Goal: Task Accomplishment & Management: Complete application form

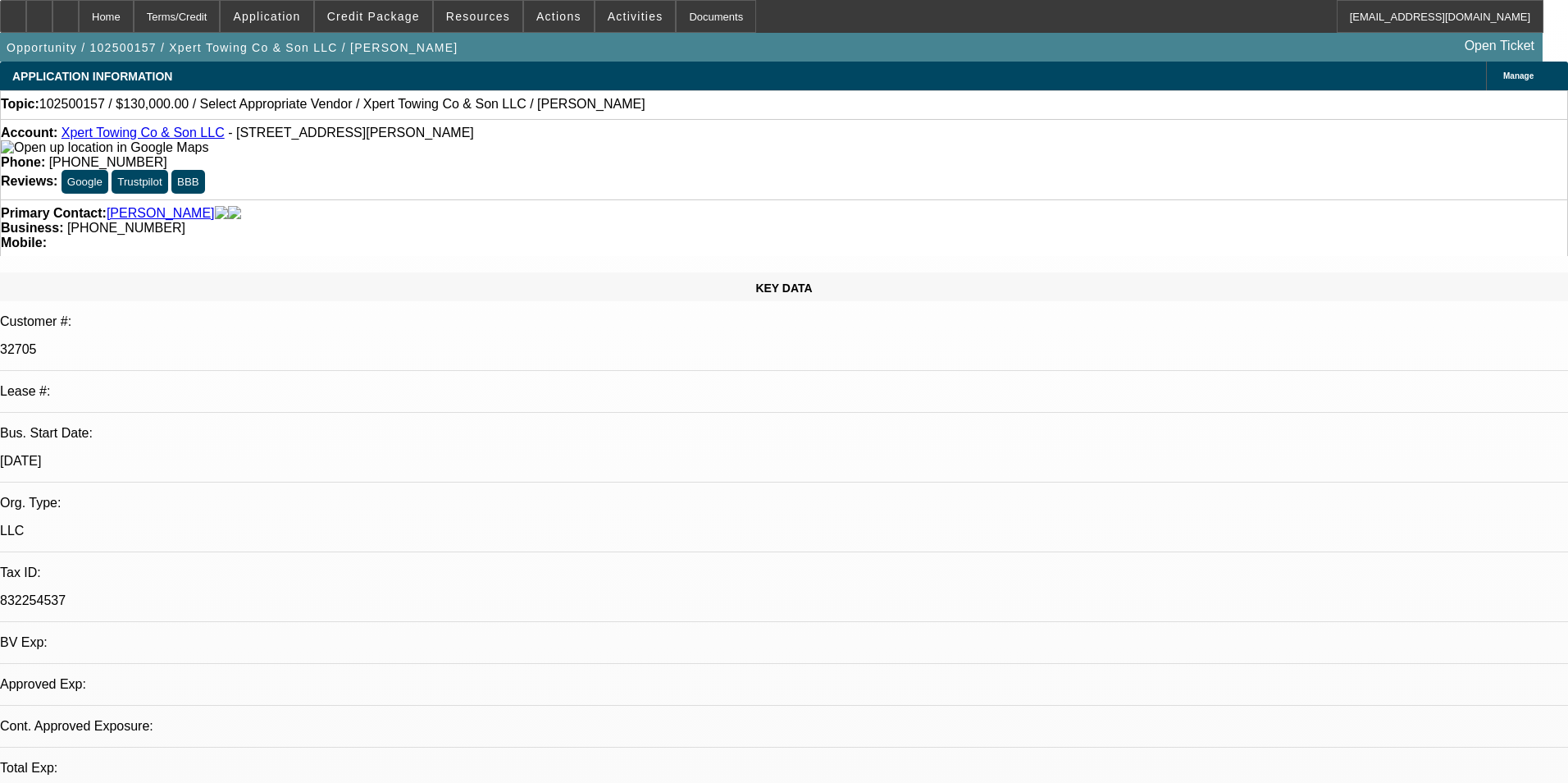
select select "0"
select select "2"
select select "0.1"
select select "4"
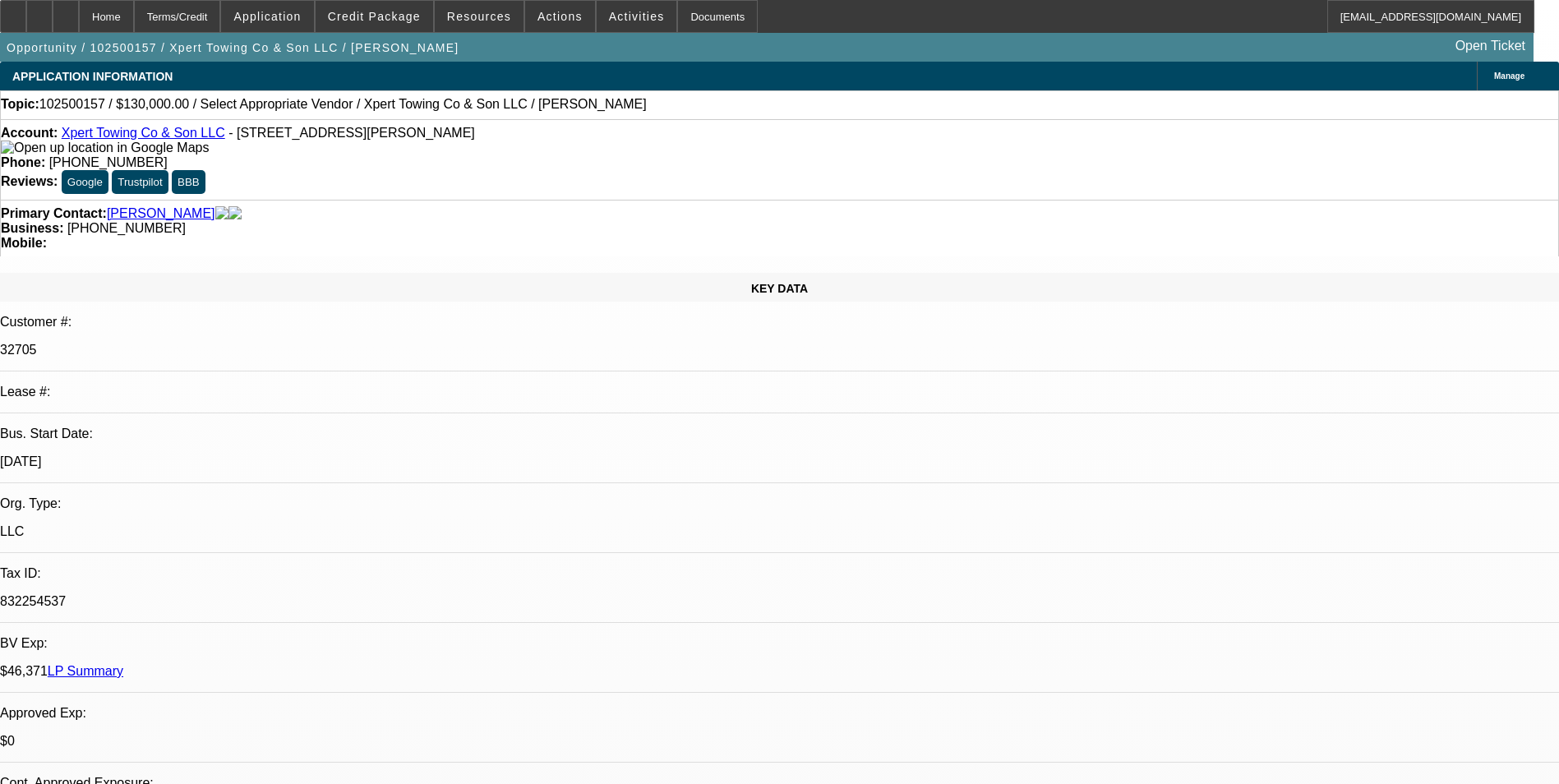
paste textarea "The account is currently in default—no insurance coverage has been in place sin…"
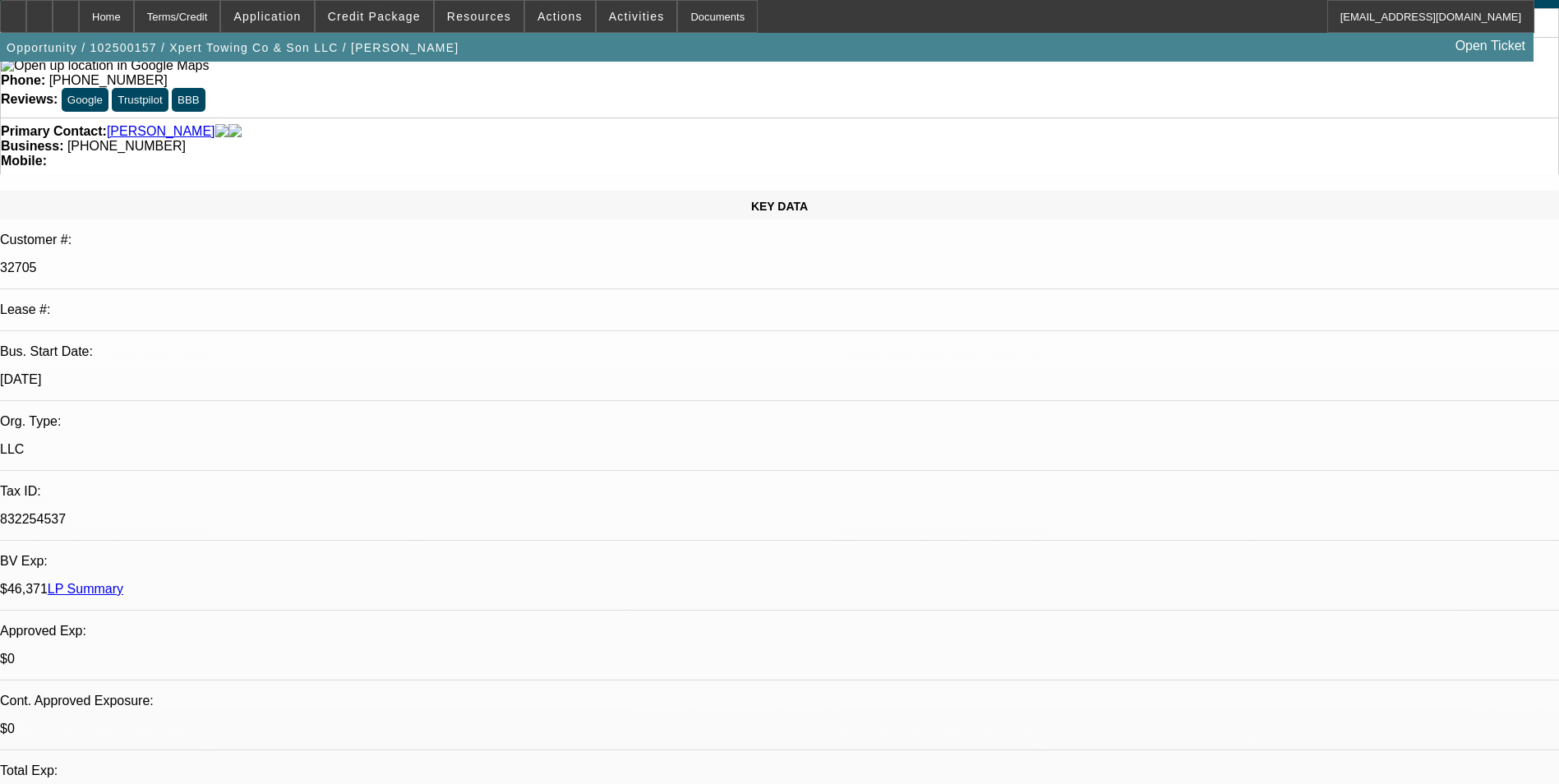
scroll to position [79, 0]
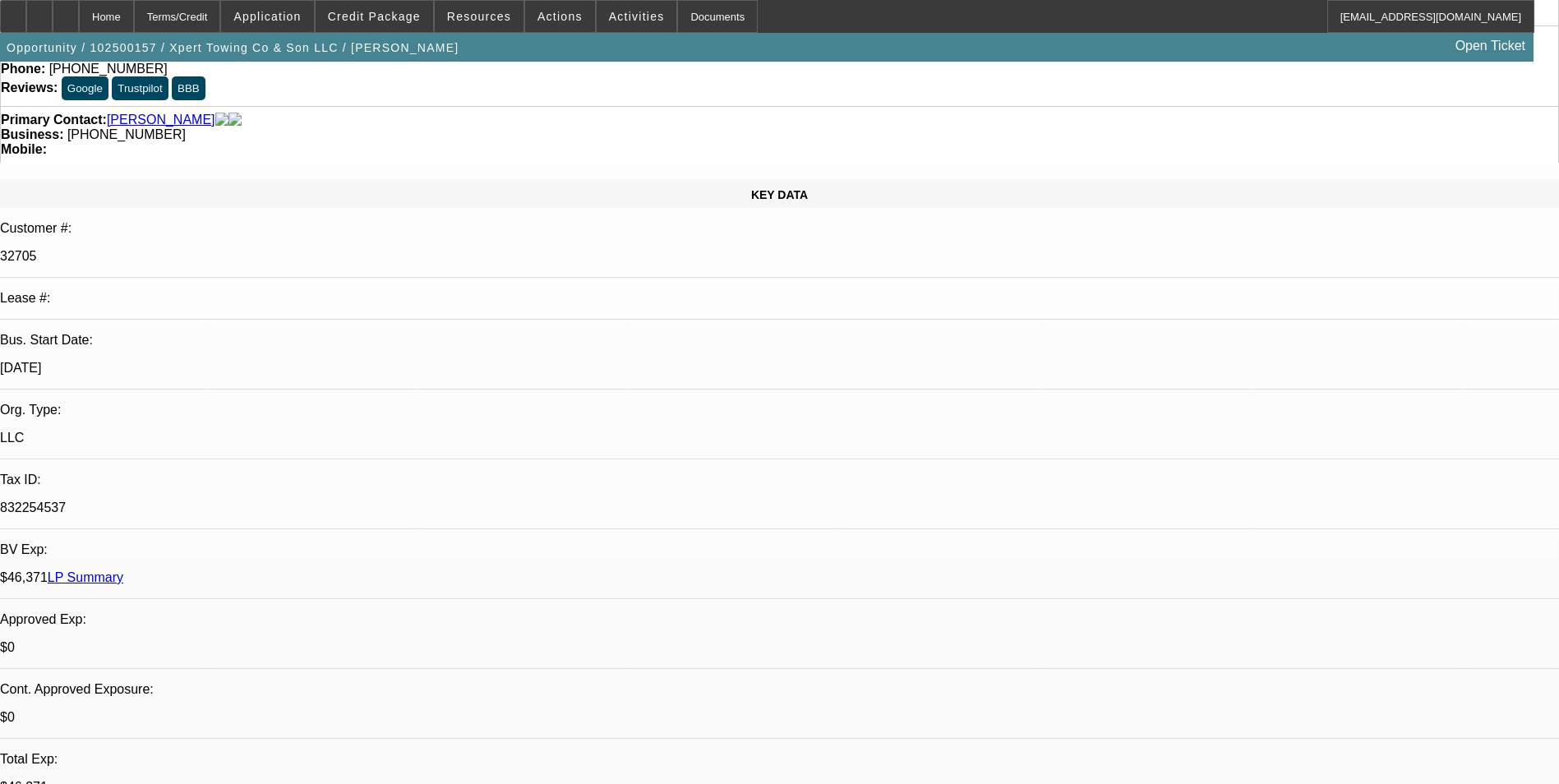
scroll to position [247, 0]
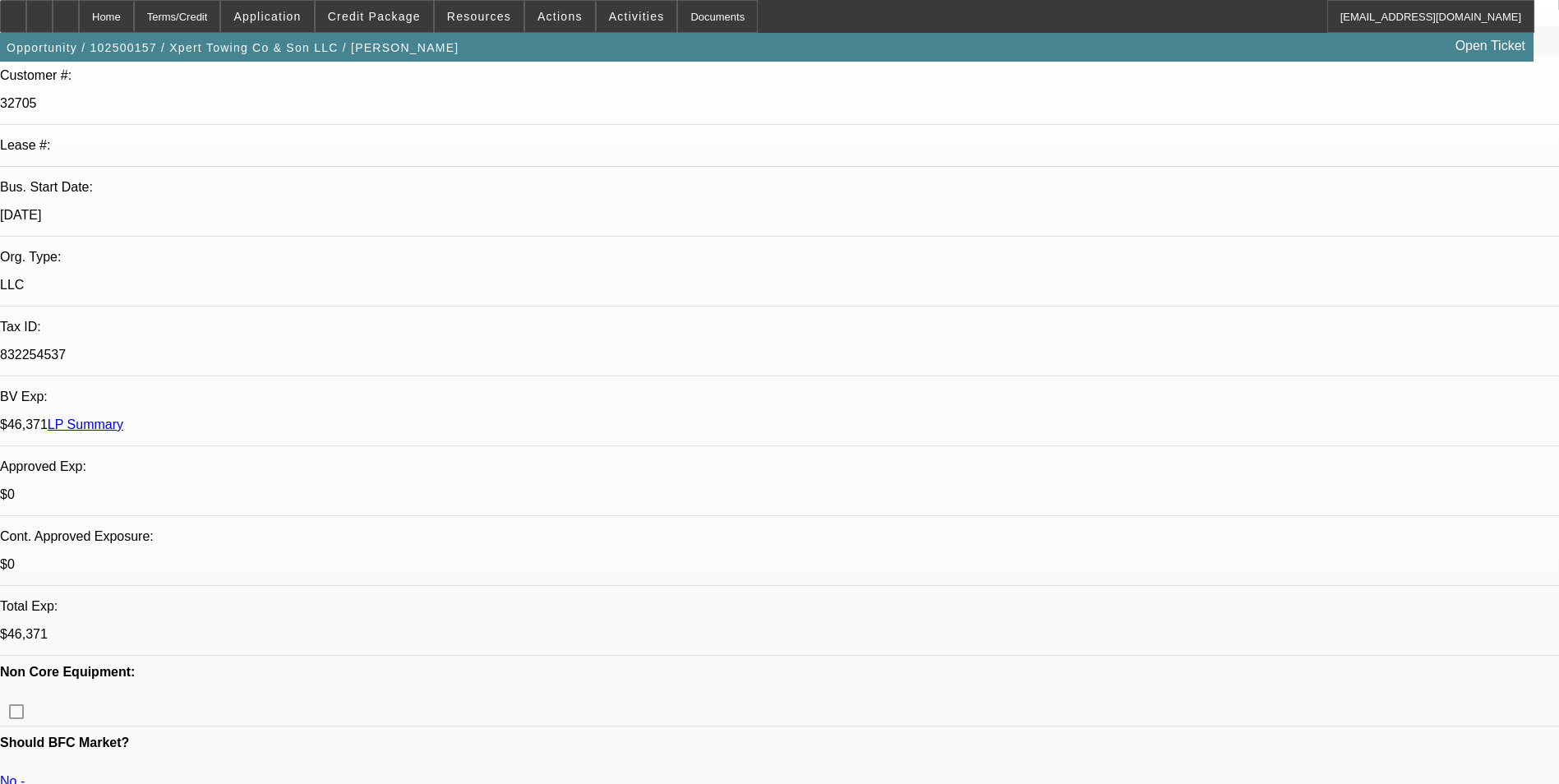
type textarea "The account is currently in default—no insurance coverage has been in place sin…"
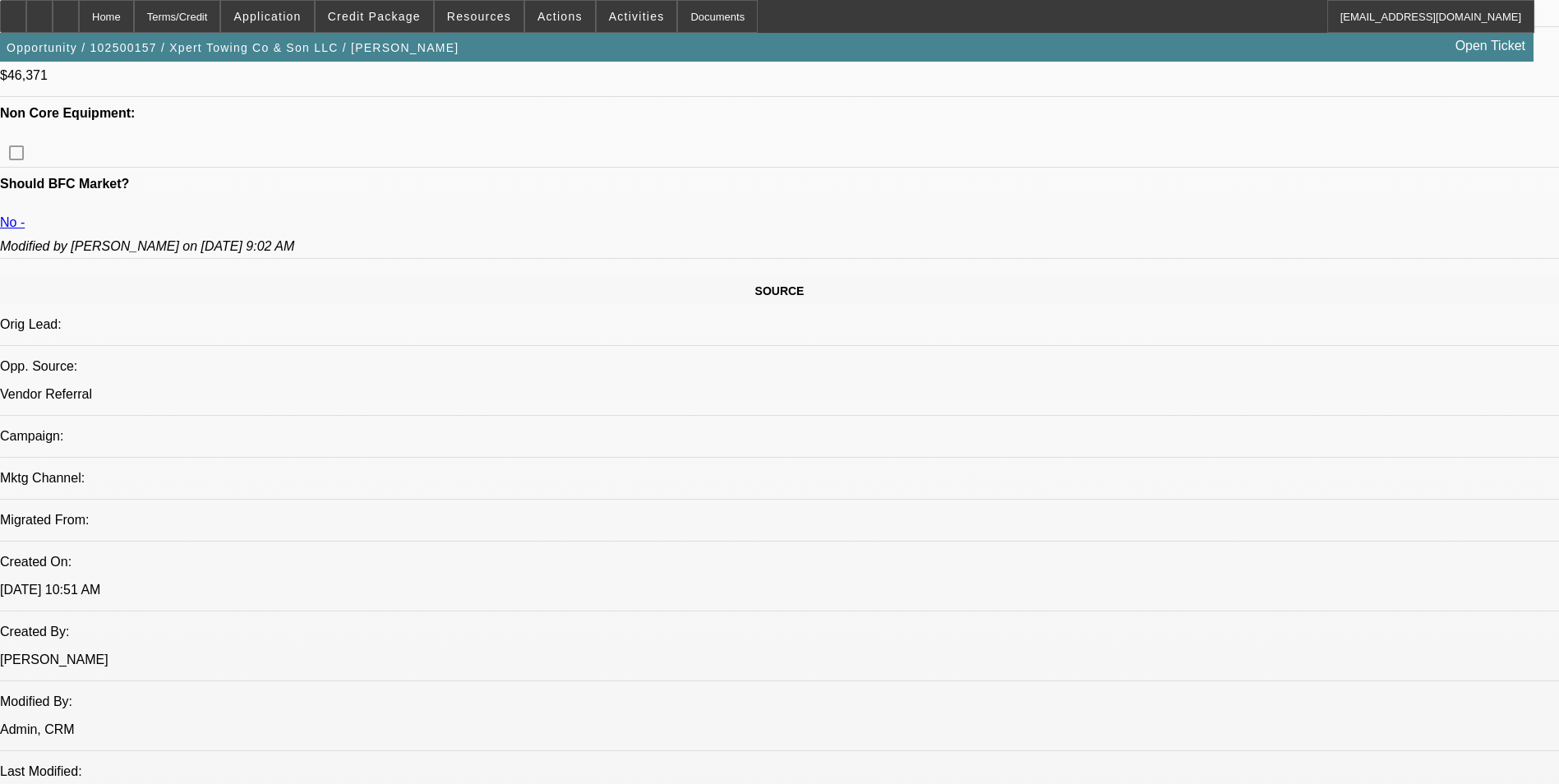
scroll to position [493, 0]
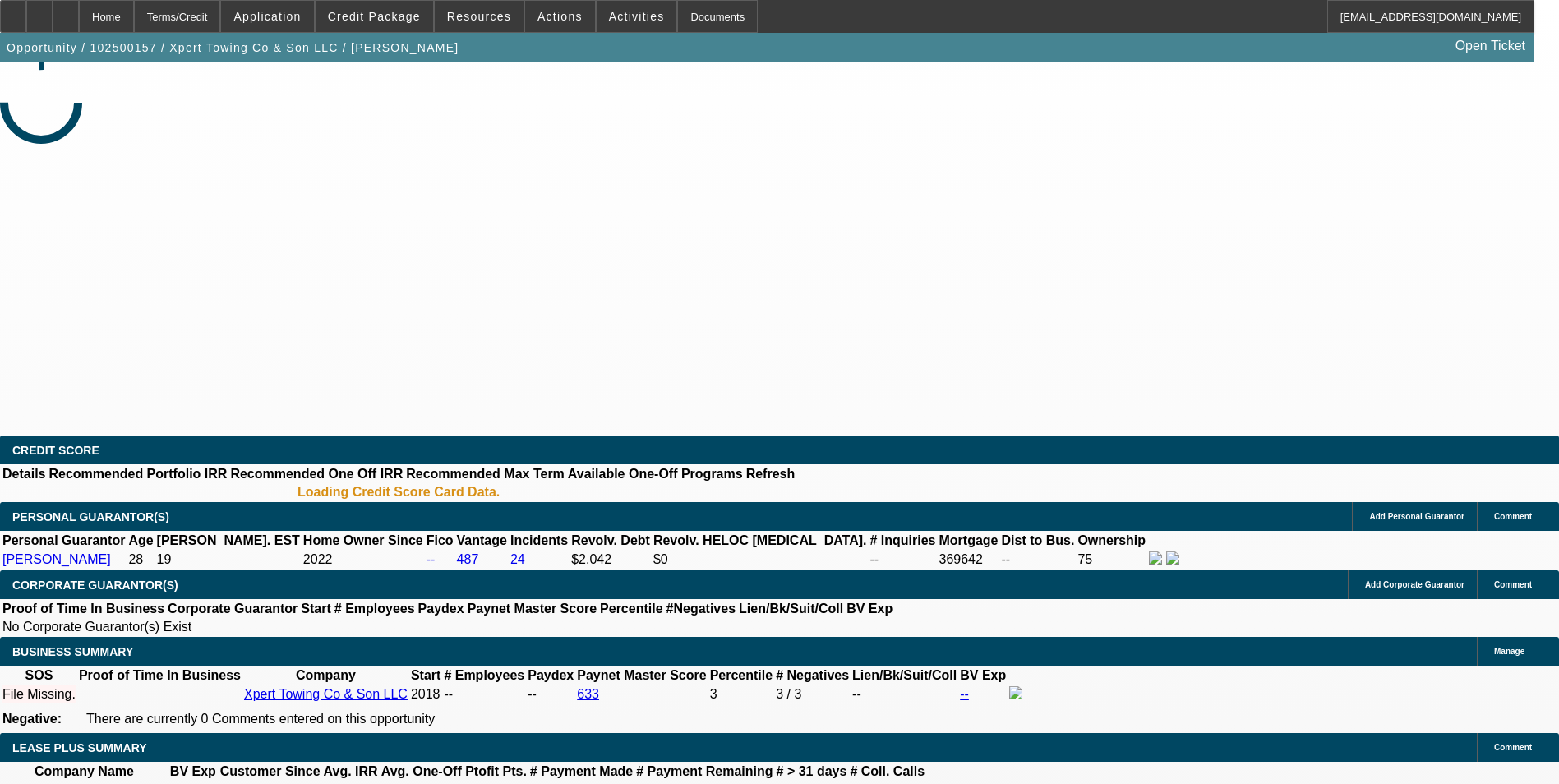
select select "0"
select select "2"
select select "0.1"
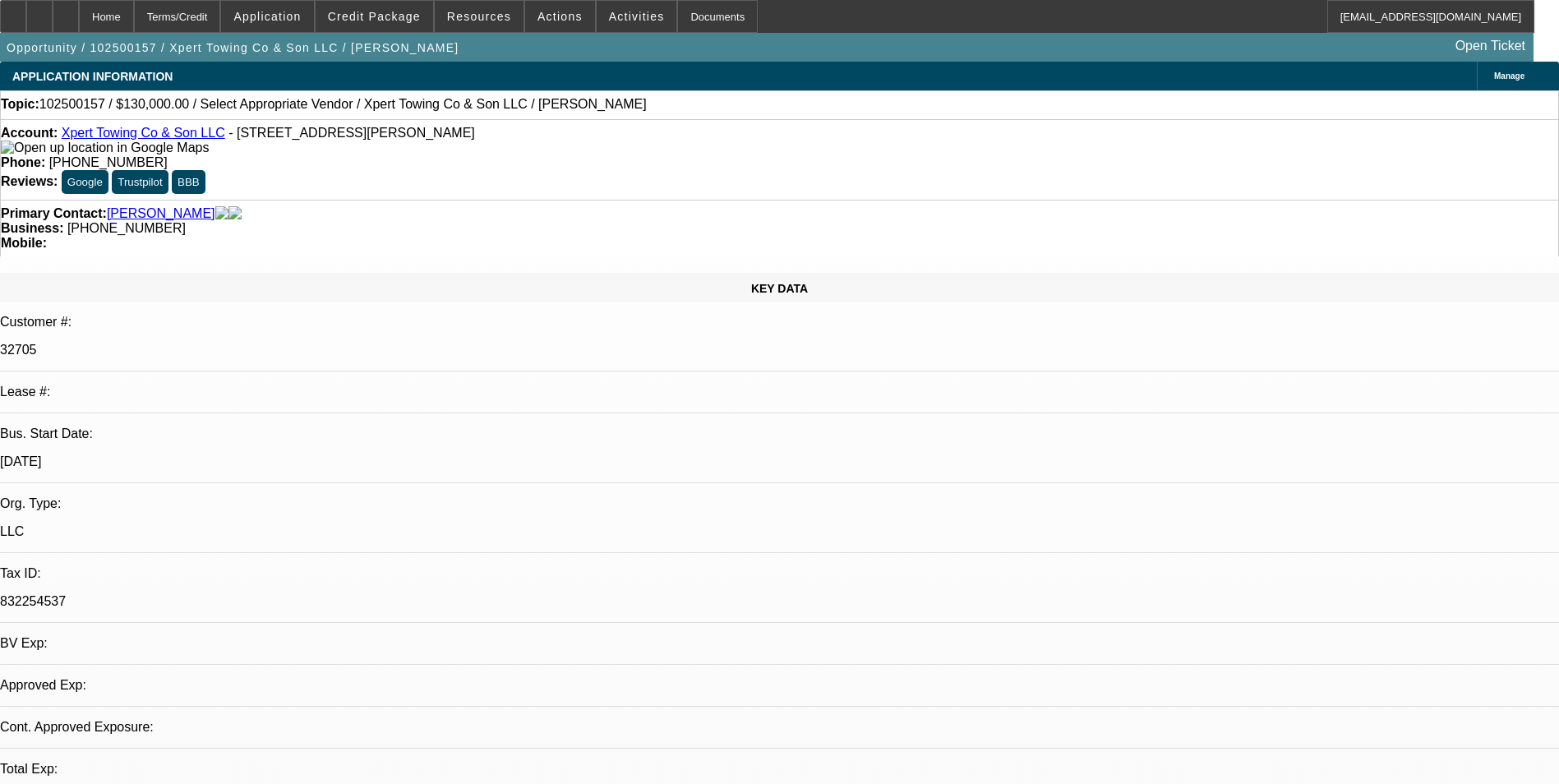
select select "1"
select select "2"
select select "4"
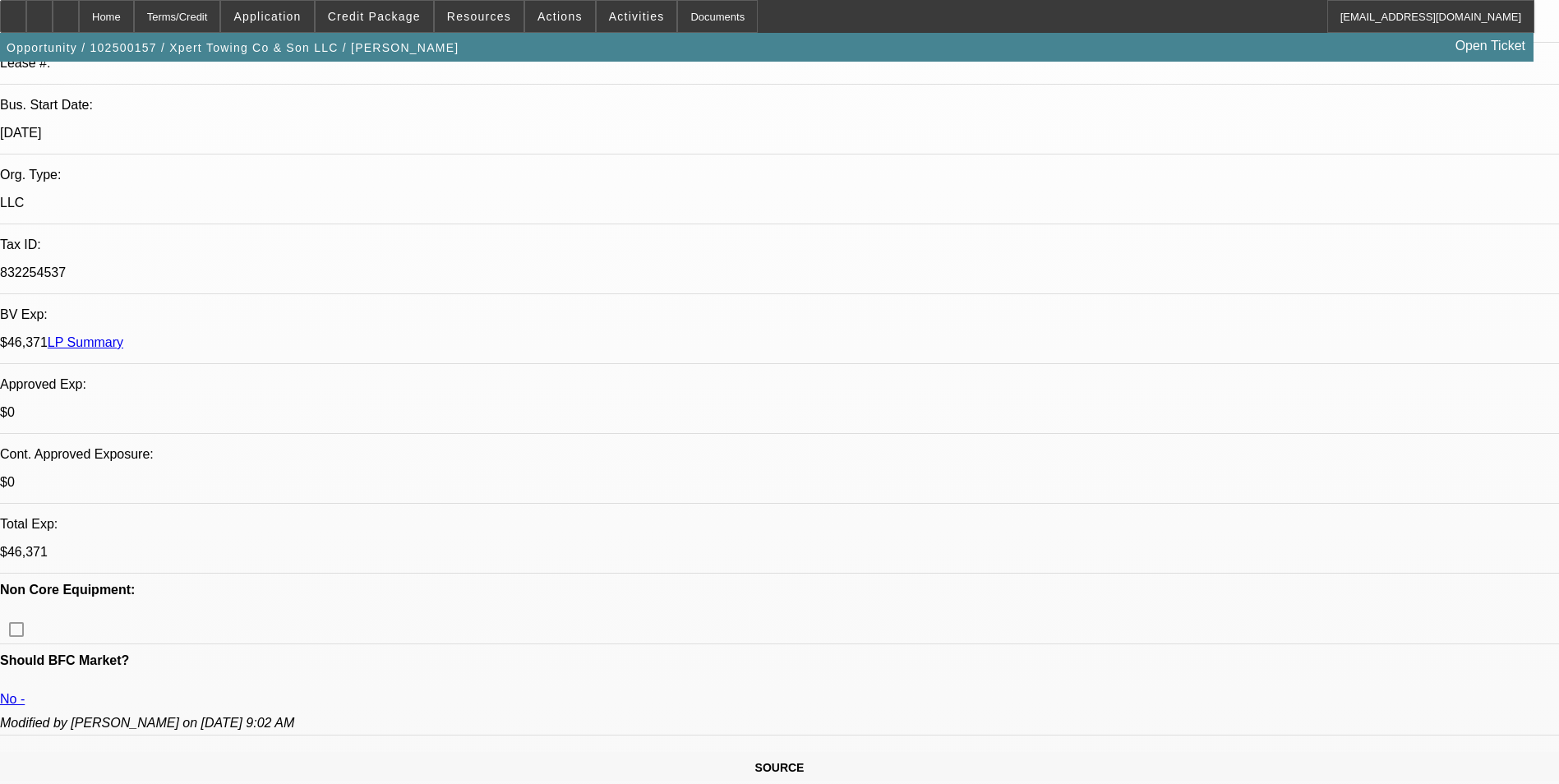
scroll to position [657, 0]
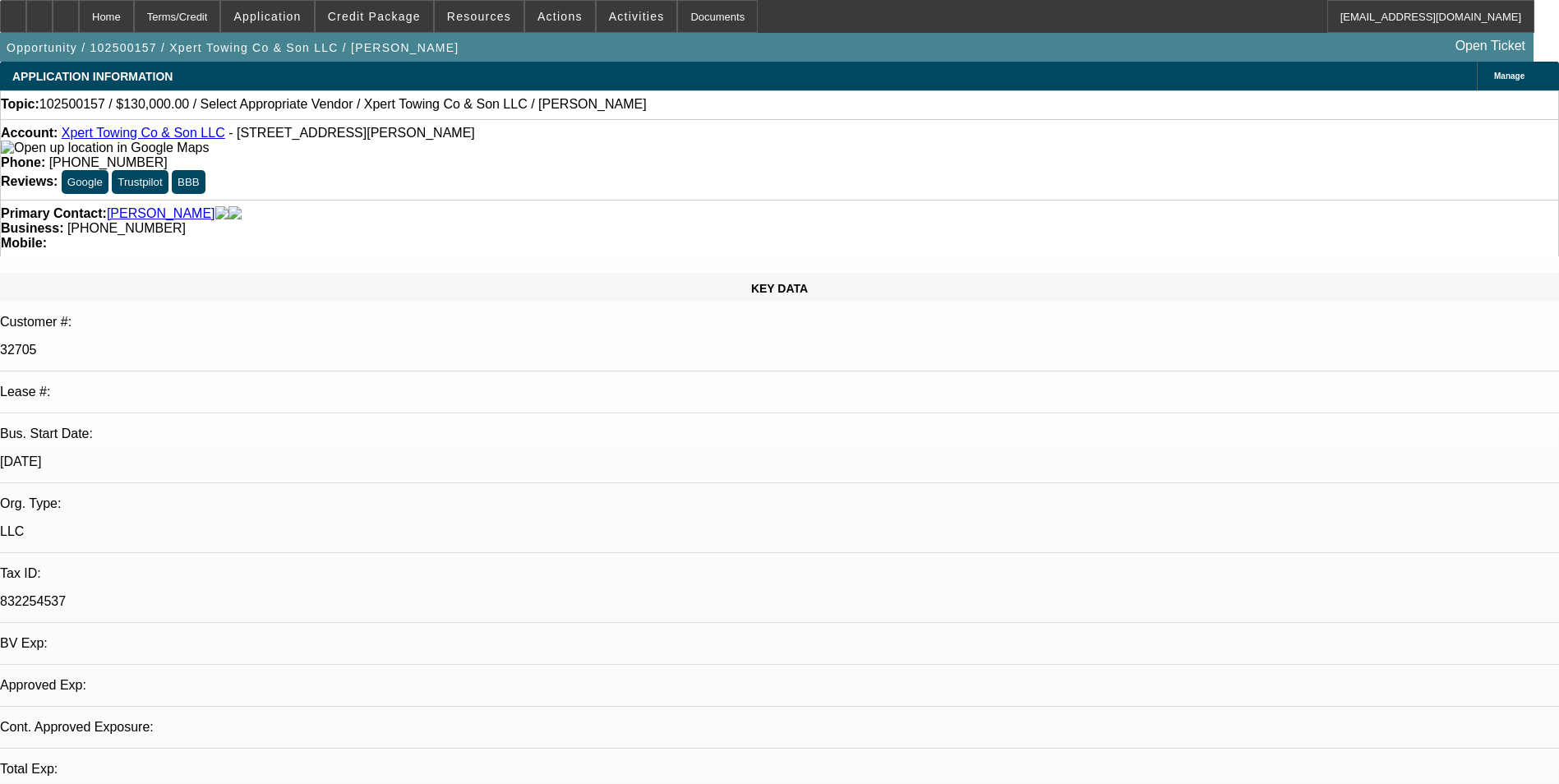
select select "0"
select select "2"
select select "0.1"
select select "1"
select select "2"
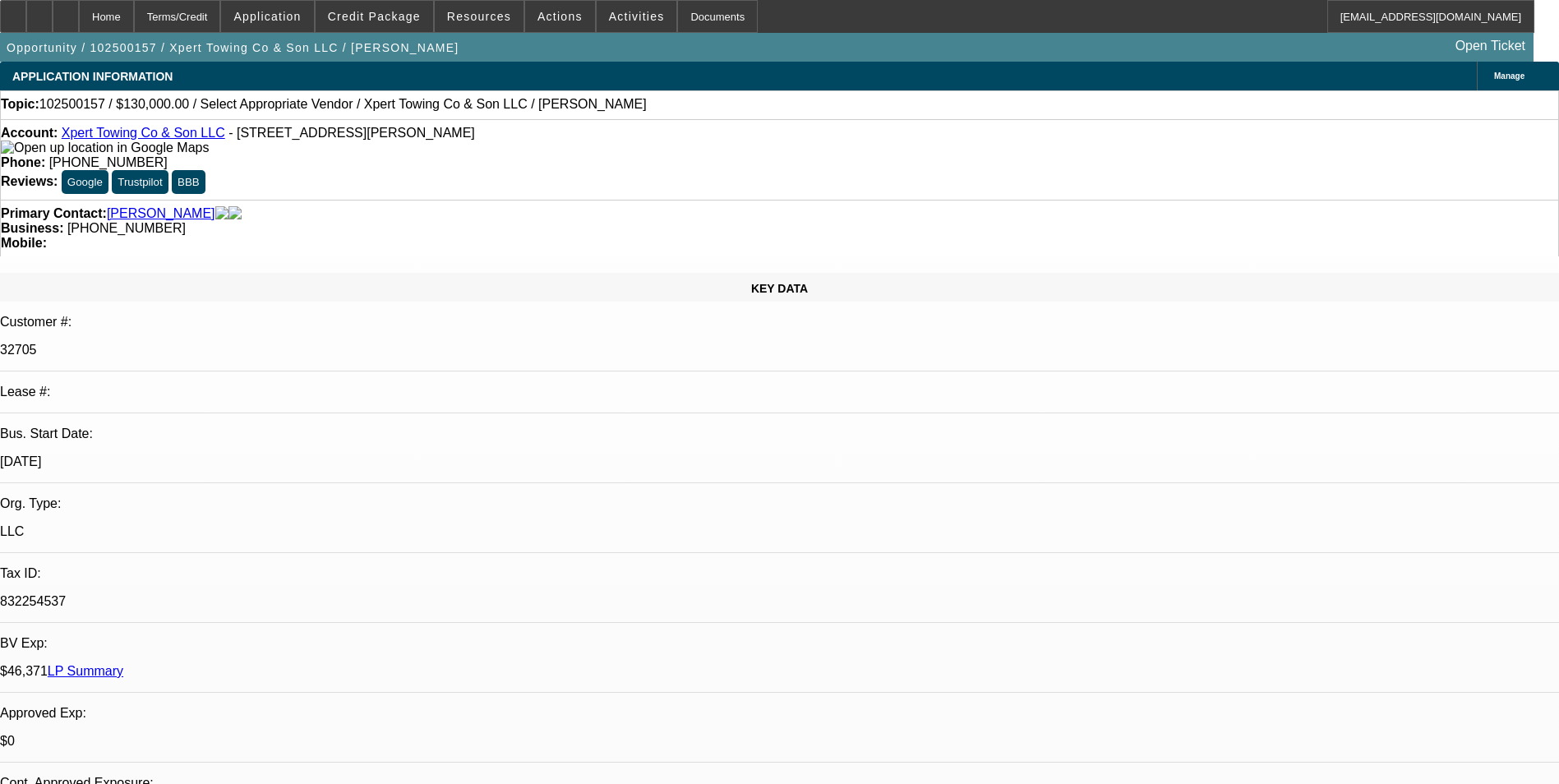
select select "4"
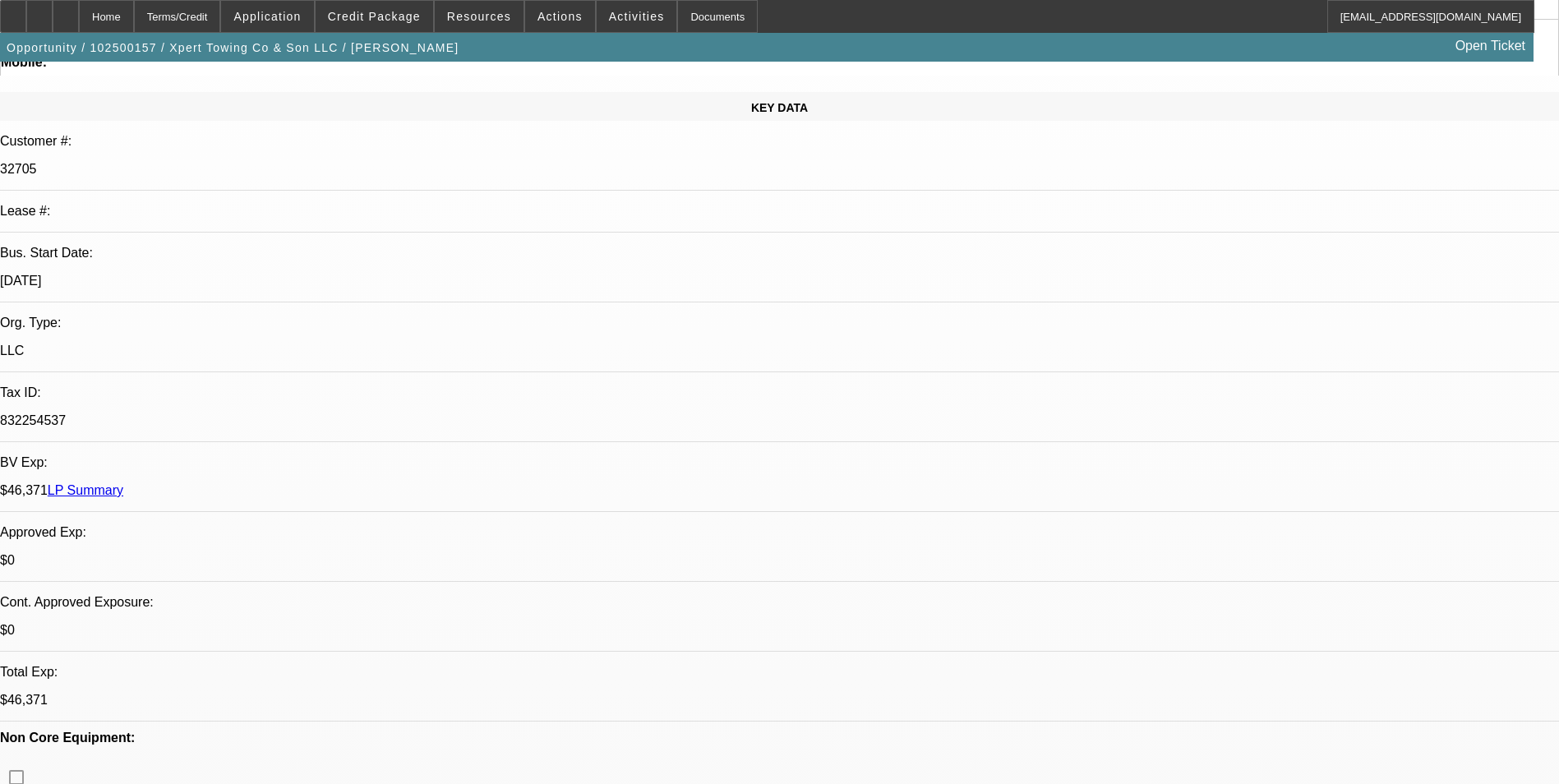
scroll to position [575, 0]
